Goal: Task Accomplishment & Management: Manage account settings

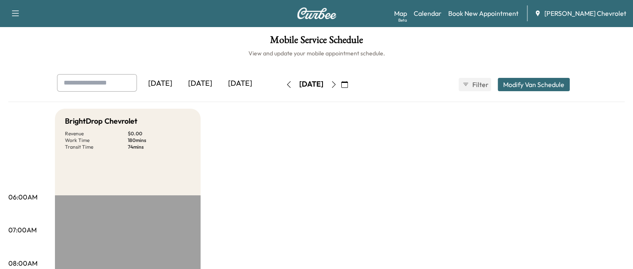
click at [337, 84] on icon "button" at bounding box center [333, 84] width 7 height 7
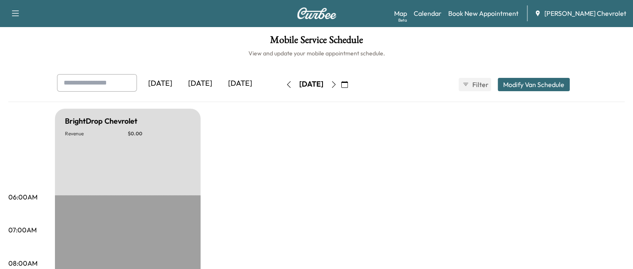
click at [337, 84] on icon "button" at bounding box center [333, 84] width 7 height 7
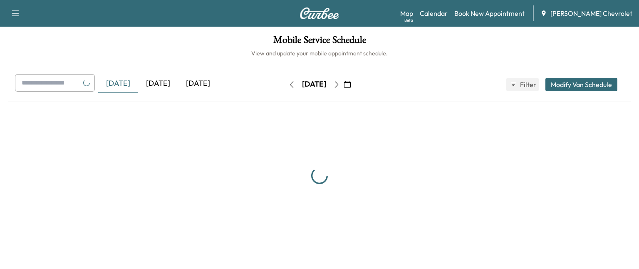
click at [354, 84] on div "[DATE] September 2025 S M T W T F S 31 1 2 3 4 5 6 7 8 9 10 11 12 13 14 15 16 1…" at bounding box center [320, 84] width 70 height 13
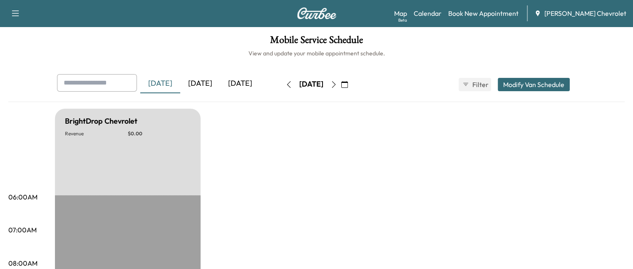
click at [352, 84] on button "button" at bounding box center [344, 84] width 14 height 13
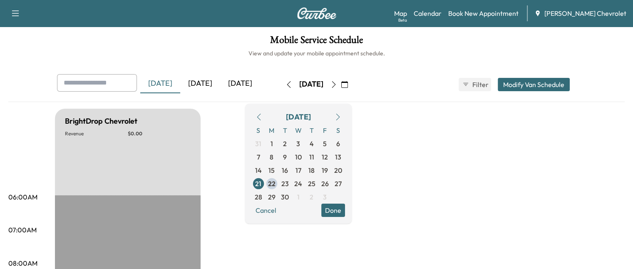
click at [352, 84] on button "button" at bounding box center [344, 84] width 14 height 13
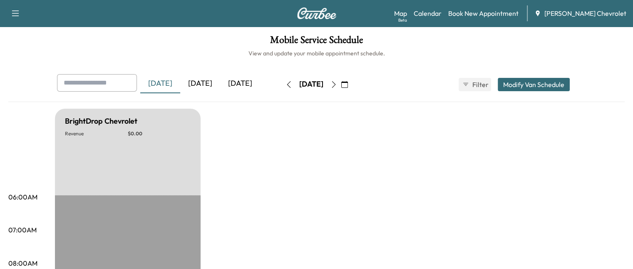
click at [220, 84] on div "[DATE]" at bounding box center [240, 83] width 40 height 19
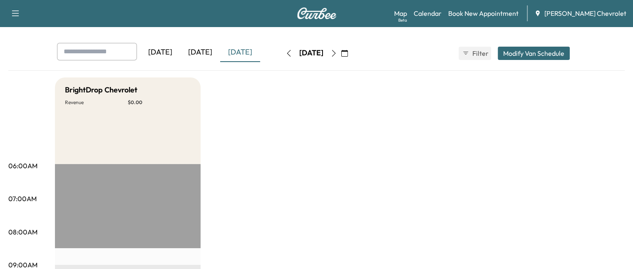
scroll to position [17, 0]
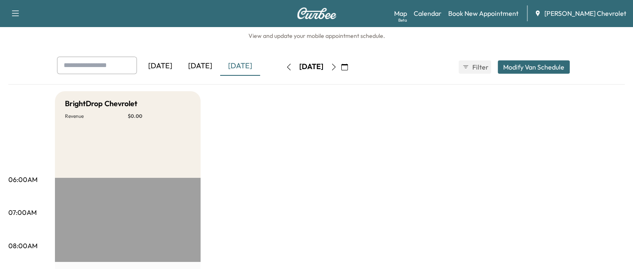
click at [337, 68] on icon "button" at bounding box center [333, 67] width 7 height 7
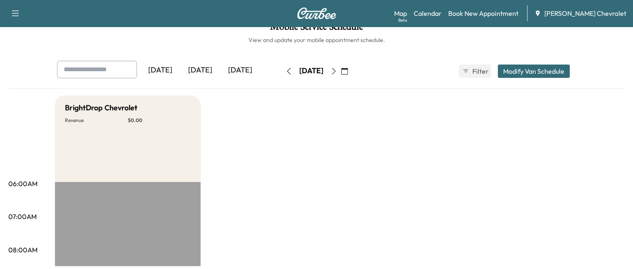
scroll to position [12, 0]
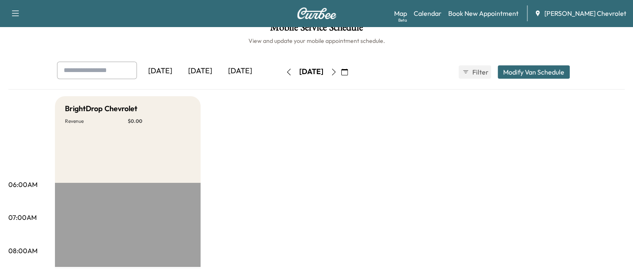
click at [341, 72] on button "button" at bounding box center [334, 71] width 14 height 13
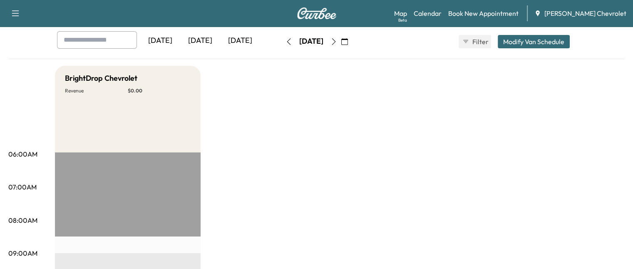
scroll to position [34, 0]
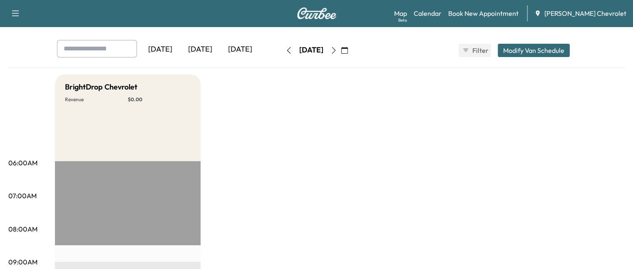
click at [337, 52] on icon "button" at bounding box center [333, 50] width 7 height 7
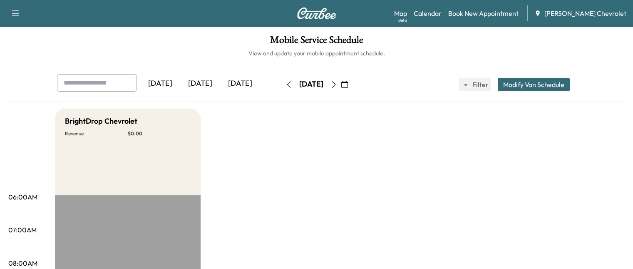
click at [285, 87] on icon "button" at bounding box center [288, 84] width 7 height 7
click at [564, 82] on button "Modify Van Schedule" at bounding box center [534, 84] width 72 height 13
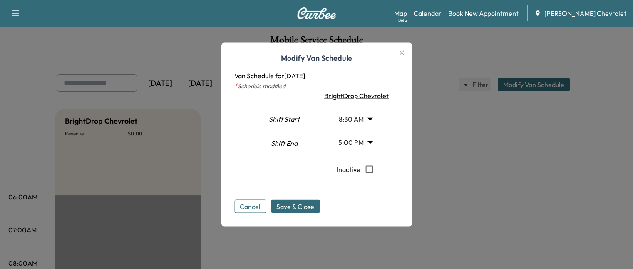
click at [369, 141] on body "Support Log Out Map Beta Calendar Book New Appointment [PERSON_NAME] Chevrolet …" at bounding box center [316, 134] width 633 height 269
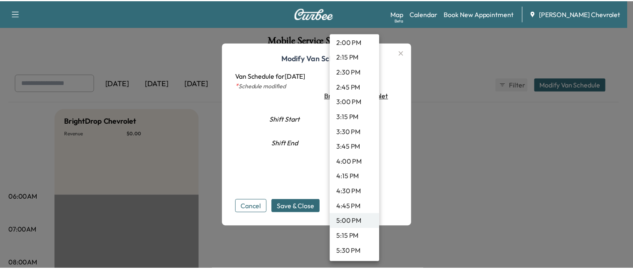
scroll to position [856, 0]
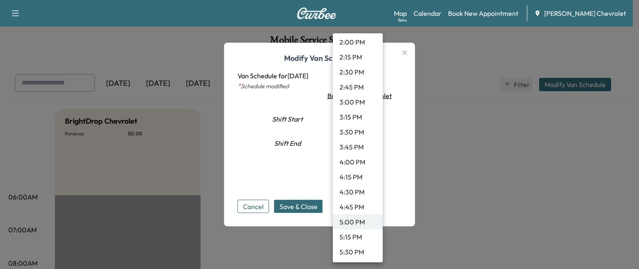
click at [357, 39] on li "2:00 PM" at bounding box center [358, 42] width 50 height 15
type input "**"
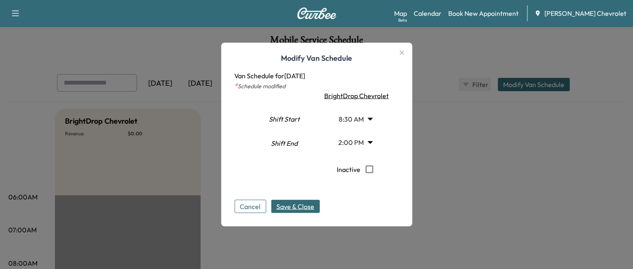
click at [308, 208] on span "Save & Close" at bounding box center [295, 206] width 38 height 10
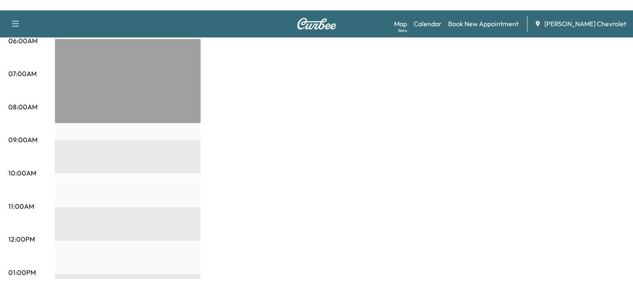
scroll to position [166, 0]
